Goal: Task Accomplishment & Management: Use online tool/utility

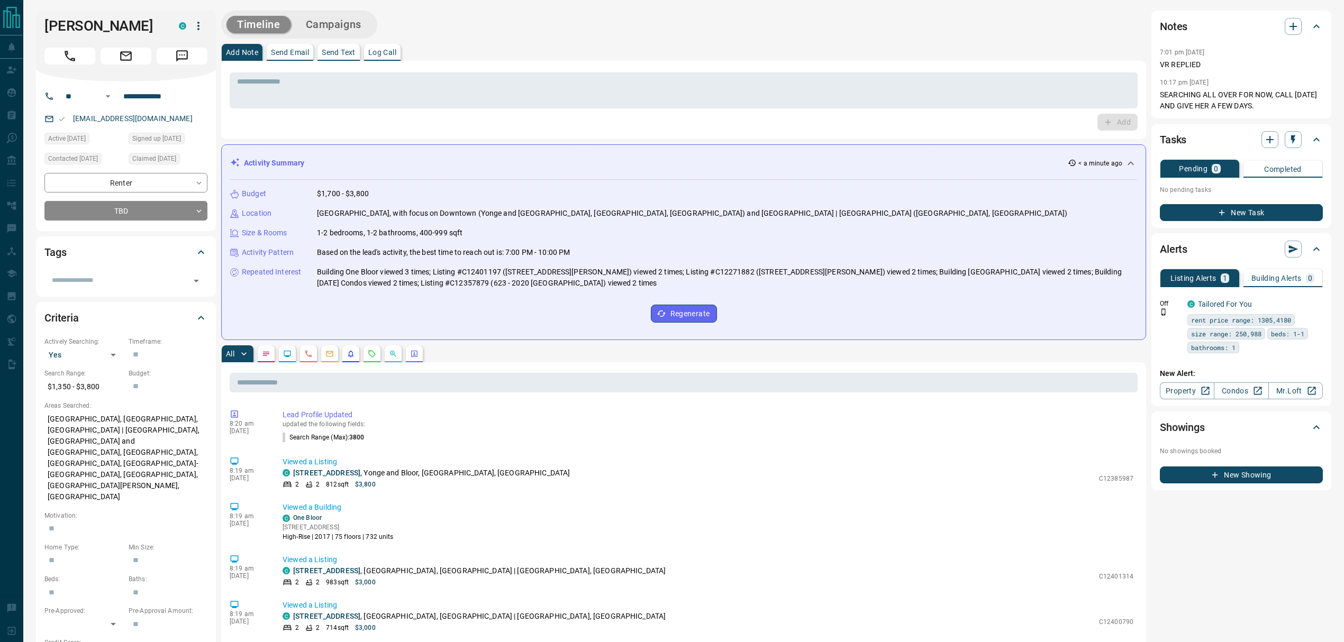
click at [383, 54] on p "Log Call" at bounding box center [382, 52] width 28 height 7
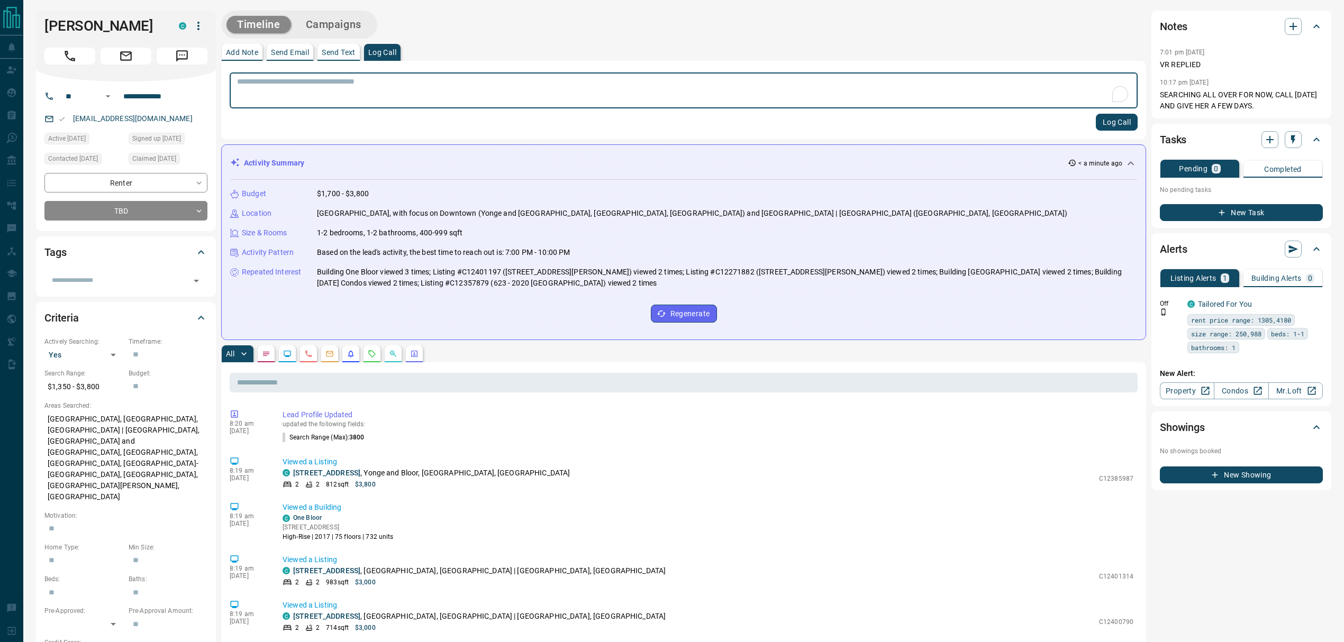
click at [408, 85] on textarea "To enrich screen reader interactions, please activate Accessibility in Grammarl…" at bounding box center [683, 90] width 893 height 27
click at [380, 358] on button "button" at bounding box center [372, 354] width 17 height 17
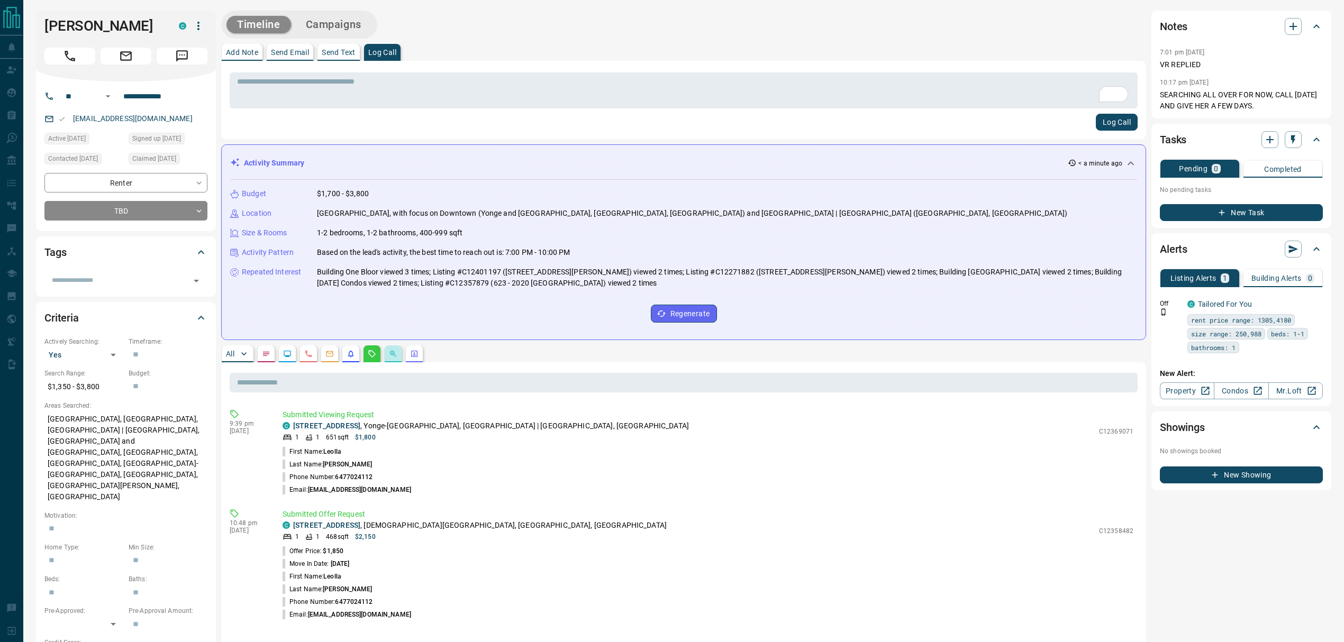
click at [388, 356] on button "button" at bounding box center [393, 354] width 17 height 17
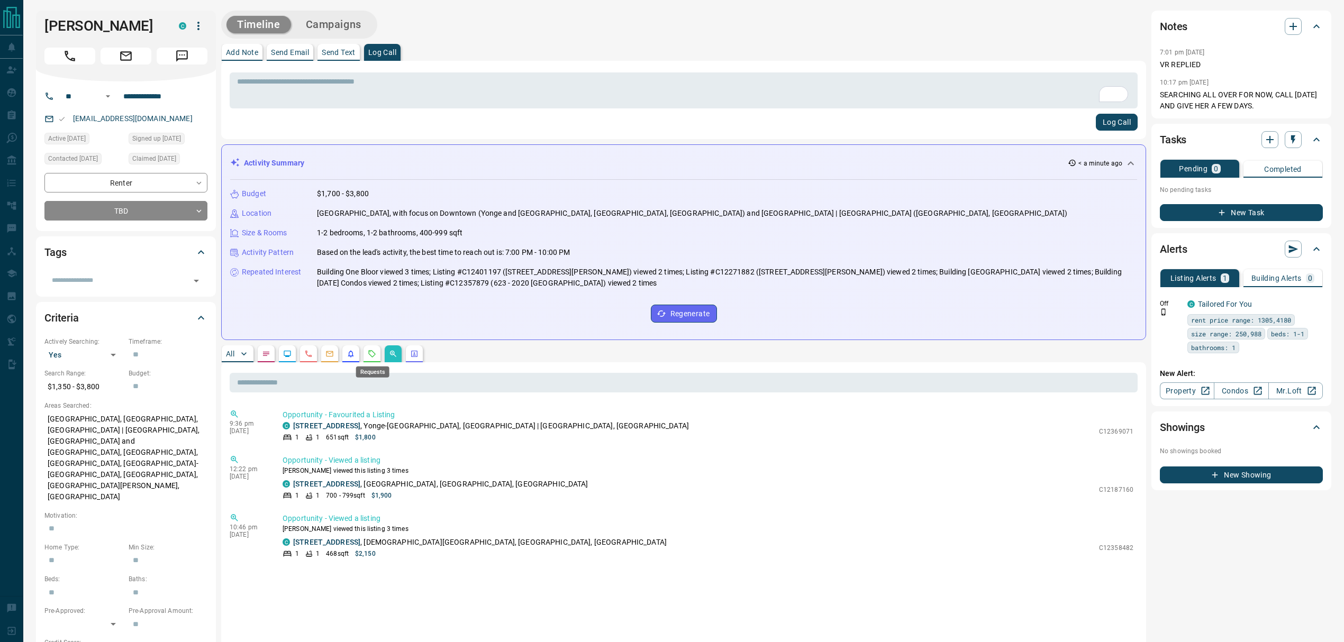
click at [376, 355] on icon "Requests" at bounding box center [372, 354] width 8 height 8
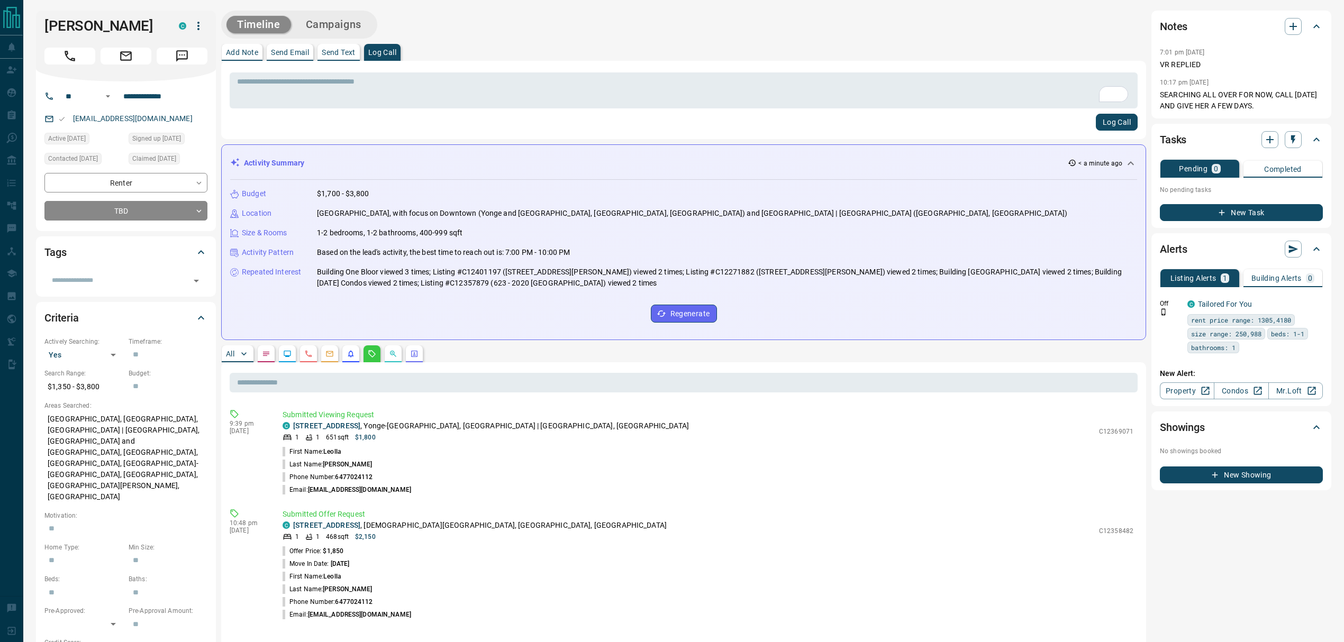
click at [335, 357] on button "button" at bounding box center [329, 354] width 17 height 17
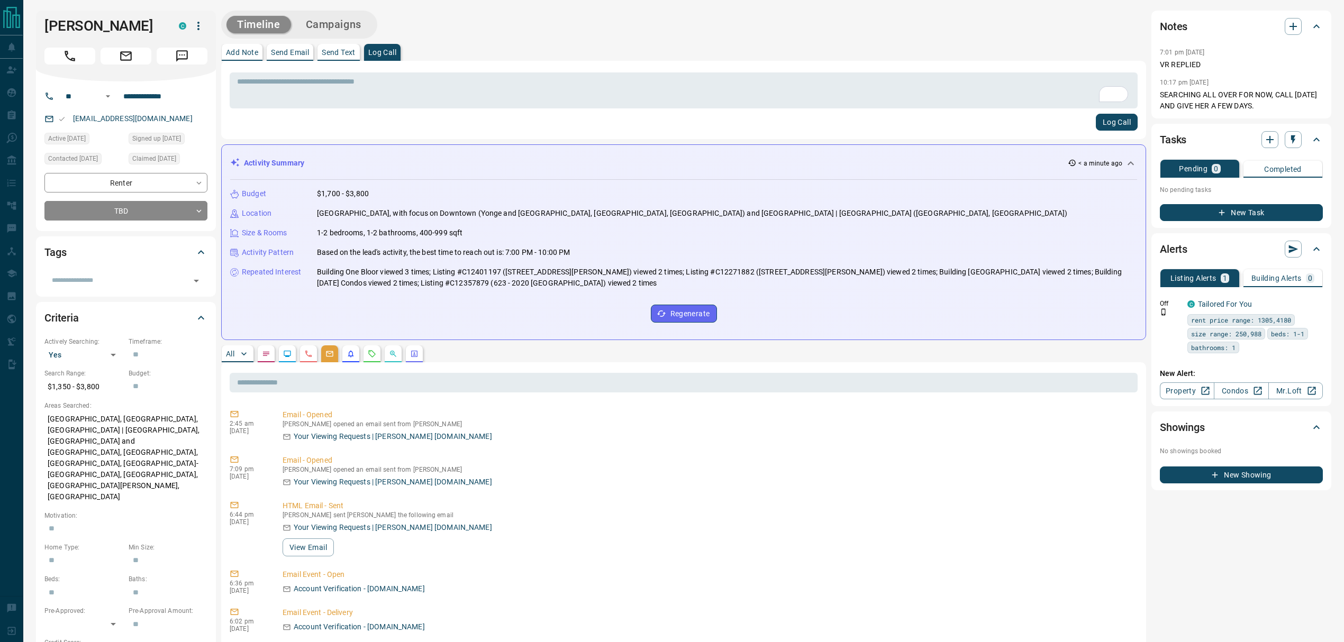
drag, startPoint x: 233, startPoint y: 358, endPoint x: 265, endPoint y: 326, distance: 44.5
click at [233, 358] on p "All" at bounding box center [230, 353] width 8 height 7
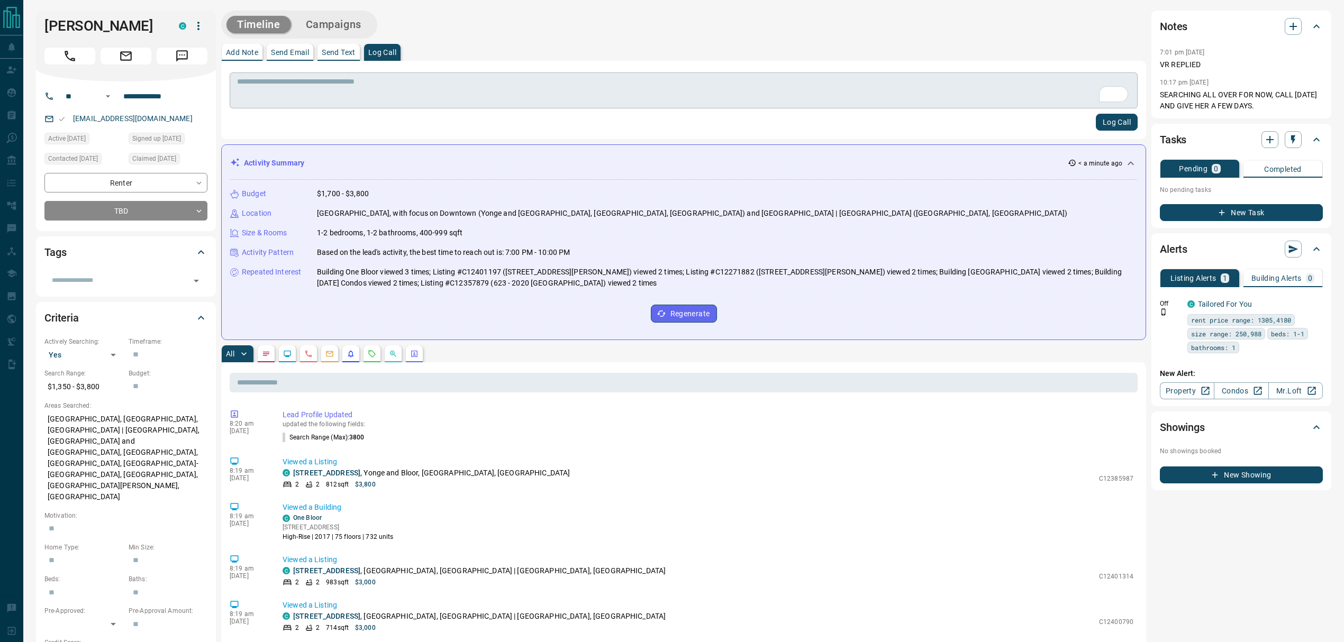
click at [418, 93] on textarea "To enrich screen reader interactions, please activate Accessibility in Grammarl…" at bounding box center [683, 90] width 893 height 27
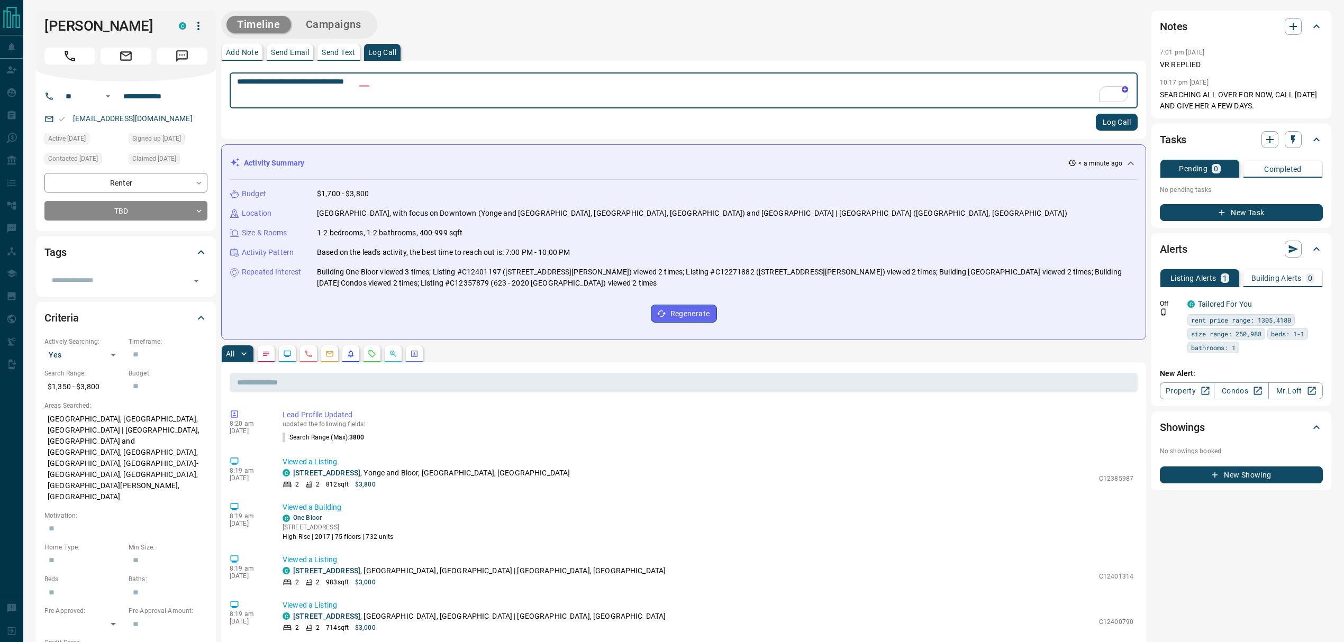
type textarea "**********"
click at [1114, 117] on button "Log Call" at bounding box center [1117, 122] width 42 height 17
